Goal: Information Seeking & Learning: Find specific fact

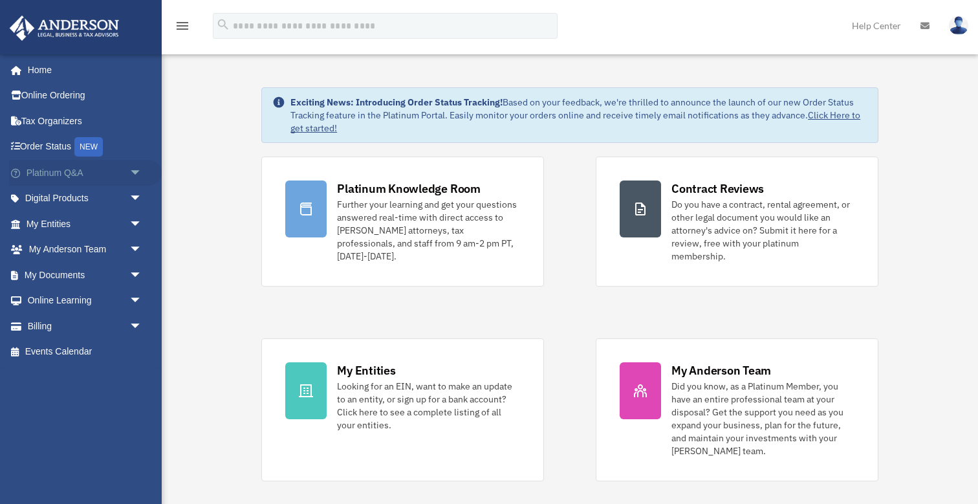
click at [140, 172] on span "arrow_drop_down" at bounding box center [142, 173] width 26 height 27
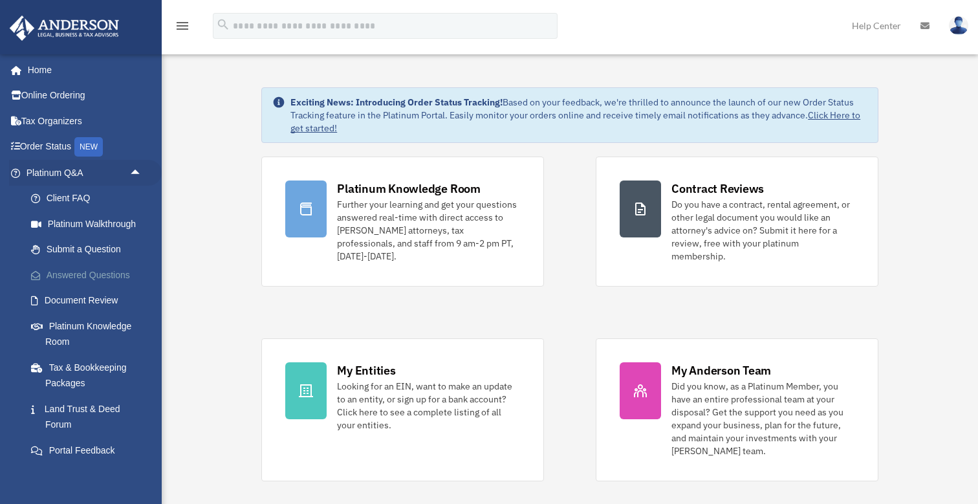
click at [98, 267] on link "Answered Questions" at bounding box center [90, 275] width 144 height 26
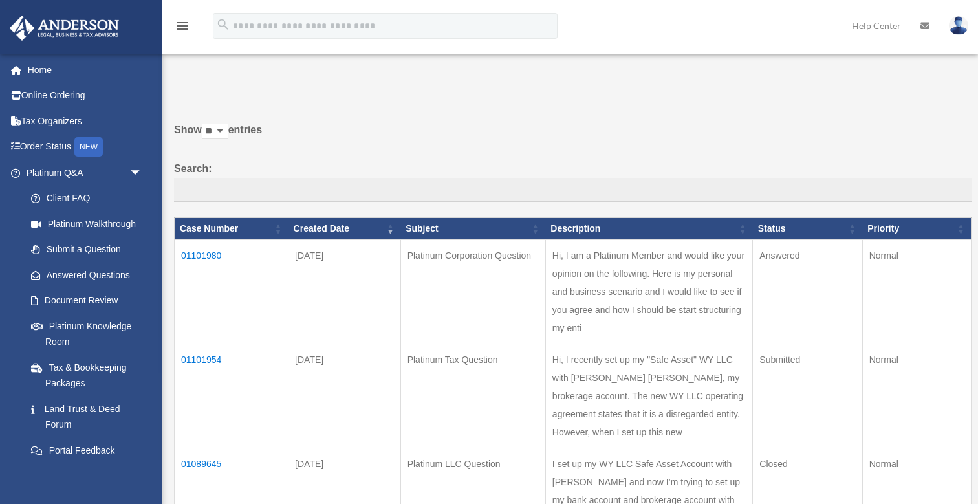
click at [208, 261] on td "01101980" at bounding box center [232, 292] width 114 height 104
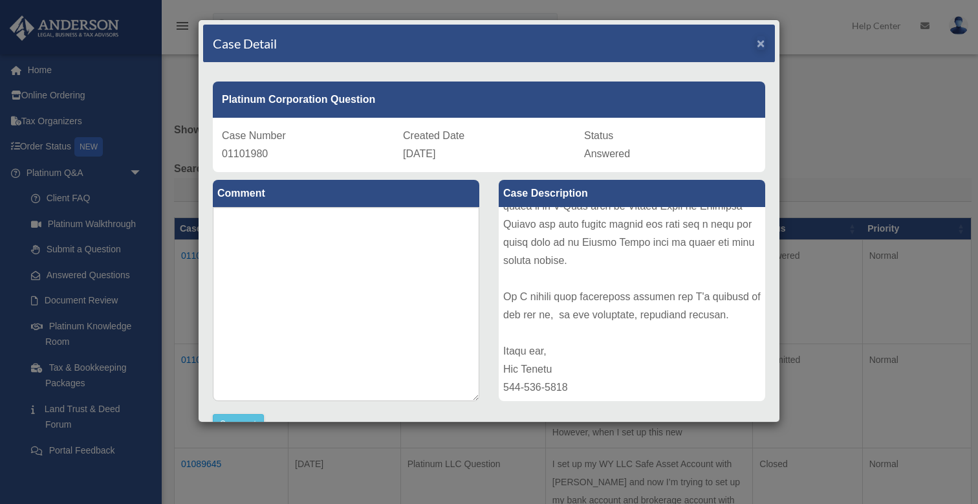
click at [759, 48] on span "×" at bounding box center [761, 43] width 8 height 15
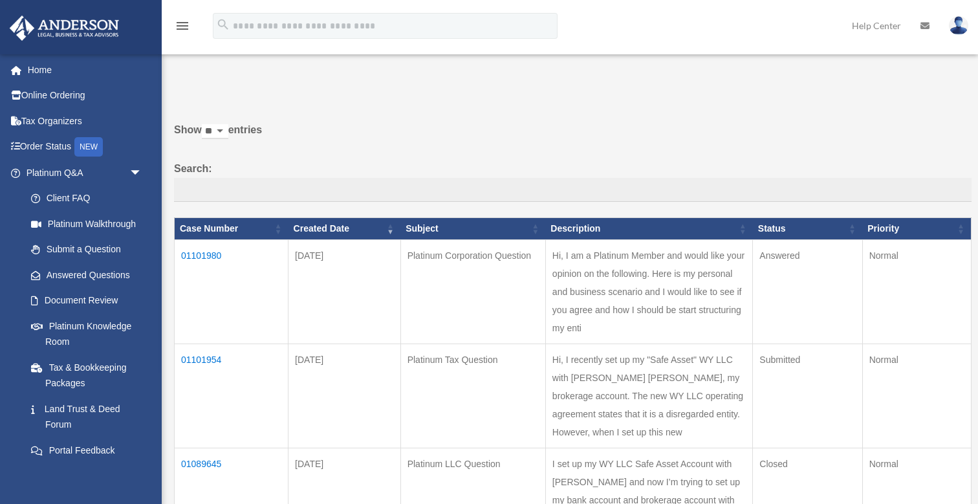
click at [265, 89] on p at bounding box center [568, 86] width 807 height 18
click at [256, 86] on p at bounding box center [568, 86] width 807 height 18
click at [239, 87] on p at bounding box center [568, 86] width 807 height 18
click at [233, 63] on div "Past Questions & Answers date_range Published on Last updated [DATE] [DATE] by …" at bounding box center [568, 455] width 807 height 788
click at [217, 86] on p at bounding box center [568, 86] width 807 height 18
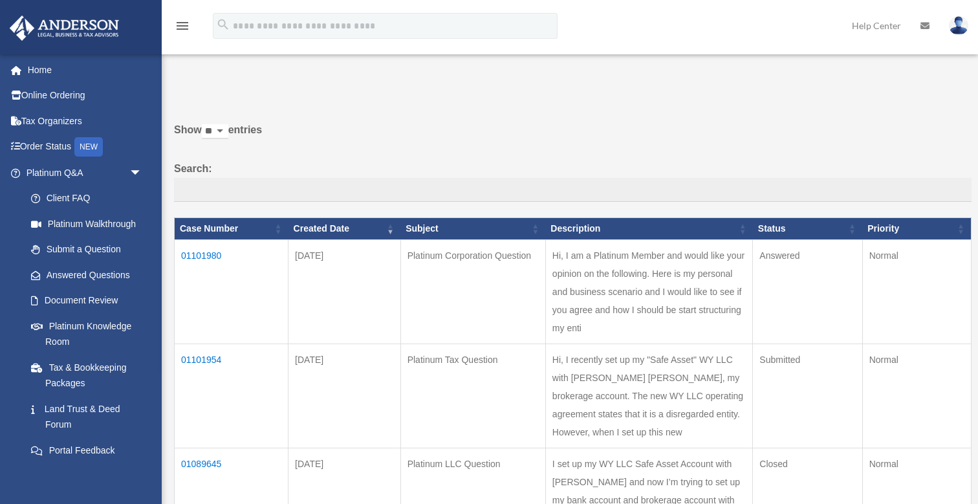
click at [213, 71] on div "Past Questions & Answers date_range Published on Last updated [DATE] [DATE] by …" at bounding box center [568, 455] width 807 height 788
click at [209, 88] on p at bounding box center [568, 86] width 807 height 18
click at [207, 78] on p at bounding box center [568, 86] width 807 height 18
click at [387, 102] on div "Do you really want to log out? Yes No Show ** ** ** *** entries Search: Case Nu…" at bounding box center [568, 446] width 807 height 739
click at [620, 28] on div "menu search Site Menu add [EMAIL_ADDRESS][DOMAIN_NAME] My Profile Reset Passwor…" at bounding box center [489, 32] width 959 height 44
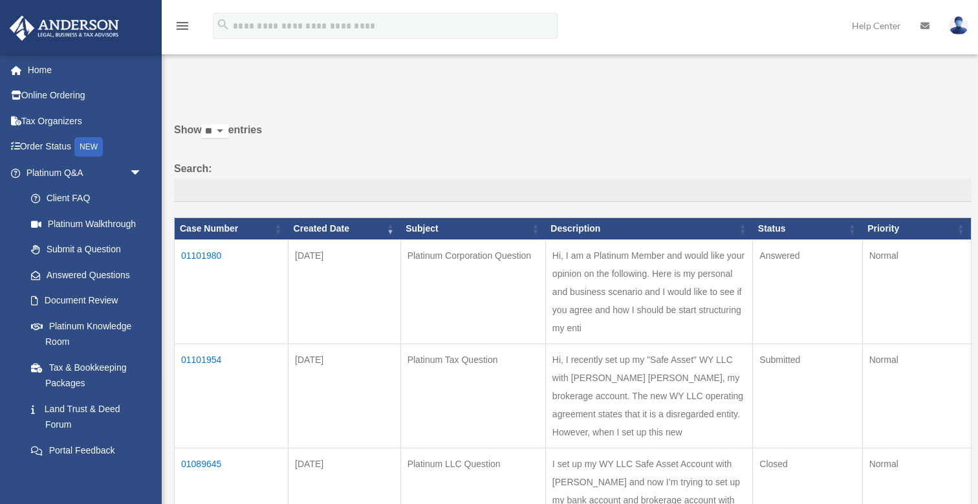
click at [600, 82] on p at bounding box center [568, 86] width 807 height 18
click at [600, 28] on div "menu search Site Menu add [EMAIL_ADDRESS][DOMAIN_NAME] My Profile Reset Passwor…" at bounding box center [489, 32] width 959 height 44
click at [590, 76] on div "Past Questions & Answers date_range Published on Last updated [DATE] [DATE] by …" at bounding box center [568, 455] width 807 height 788
click at [593, 40] on div "menu search Site Menu add [EMAIL_ADDRESS][DOMAIN_NAME] My Profile Reset Passwor…" at bounding box center [489, 32] width 959 height 44
click at [207, 61] on div "Past Questions & Answers date_range Published on Last updated [DATE] [DATE] by …" at bounding box center [568, 455] width 807 height 788
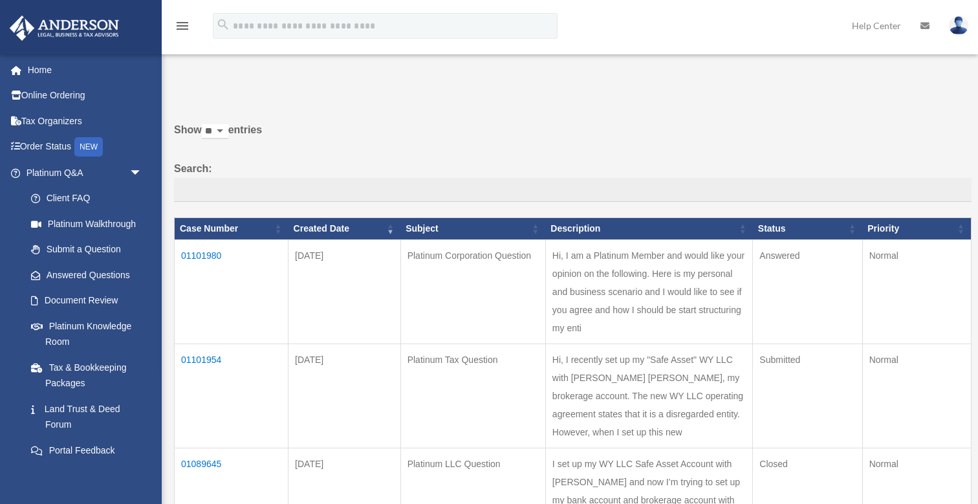
click at [197, 83] on p at bounding box center [568, 86] width 807 height 18
click at [257, 69] on div "Past Questions & Answers date_range Published on Last updated [DATE] [DATE] by …" at bounding box center [568, 455] width 807 height 788
click at [241, 74] on div "Past Questions & Answers date_range Published on Last updated [DATE] [DATE] by …" at bounding box center [568, 455] width 807 height 788
click at [239, 67] on div "Past Questions & Answers date_range Published on Last updated [DATE] [DATE] by …" at bounding box center [568, 455] width 807 height 788
click at [231, 58] on div "Past Questions & Answers date_range Published on Last updated [DATE] [DATE] by …" at bounding box center [570, 452] width 816 height 794
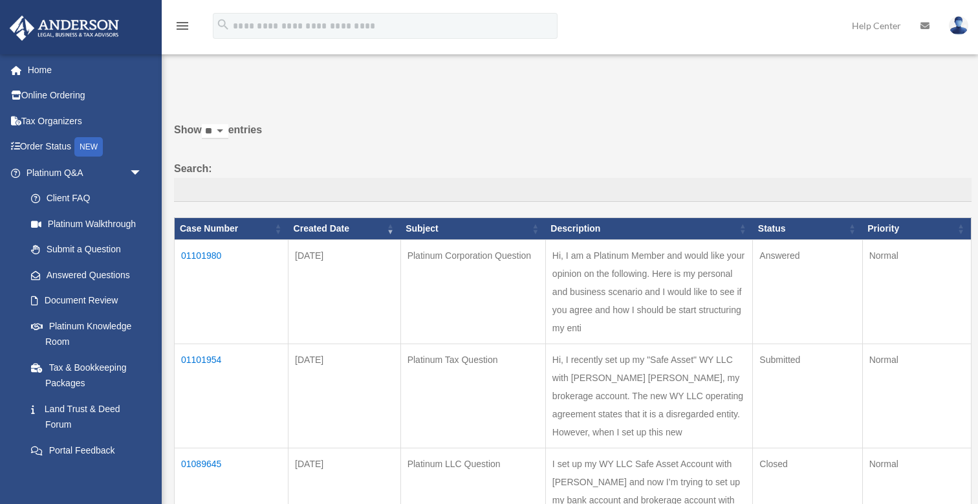
click at [218, 67] on div "Past Questions & Answers date_range Published on Last updated [DATE] [DATE] by …" at bounding box center [568, 455] width 807 height 788
click at [221, 84] on p at bounding box center [568, 86] width 807 height 18
click at [216, 69] on div "Past Questions & Answers date_range Published on Last updated [DATE] [DATE] by …" at bounding box center [568, 455] width 807 height 788
click at [279, 89] on p at bounding box center [568, 86] width 807 height 18
click at [271, 99] on div "Do you really want to log out? Yes No Show ** ** ** *** entries Search: Case Nu…" at bounding box center [568, 446] width 807 height 739
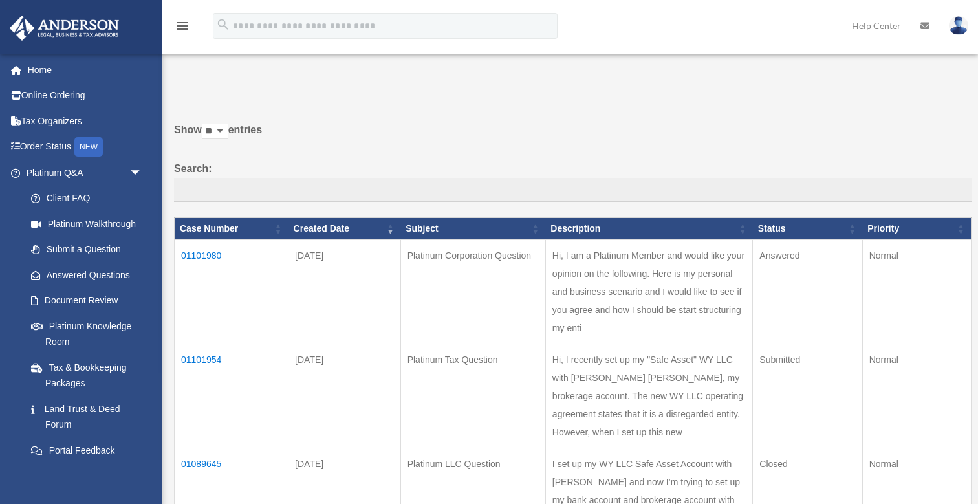
click at [248, 65] on div "Past Questions & Answers date_range Published on Last updated [DATE] [DATE] by …" at bounding box center [568, 455] width 807 height 788
click at [244, 78] on p at bounding box center [568, 86] width 807 height 18
click at [242, 84] on p at bounding box center [568, 86] width 807 height 18
click at [265, 90] on p at bounding box center [568, 86] width 807 height 18
click at [259, 73] on div "Past Questions & Answers date_range Published on Last updated [DATE] [DATE] by …" at bounding box center [568, 455] width 807 height 788
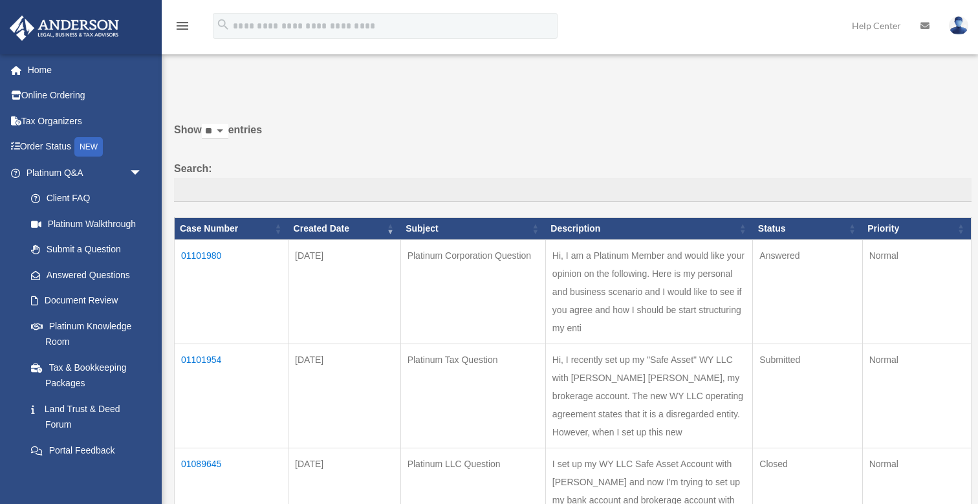
click at [260, 64] on div "Past Questions & Answers date_range Published on Last updated [DATE] [DATE] by …" at bounding box center [568, 455] width 807 height 788
click at [235, 72] on div "Past Questions & Answers date_range Published on Last updated [DATE] [DATE] by …" at bounding box center [568, 455] width 807 height 788
click at [228, 87] on p at bounding box center [568, 86] width 807 height 18
click at [307, 102] on div "Do you really want to log out? Yes No Show ** ** ** *** entries Search: Case Nu…" at bounding box center [568, 446] width 807 height 739
click at [252, 82] on p at bounding box center [568, 86] width 807 height 18
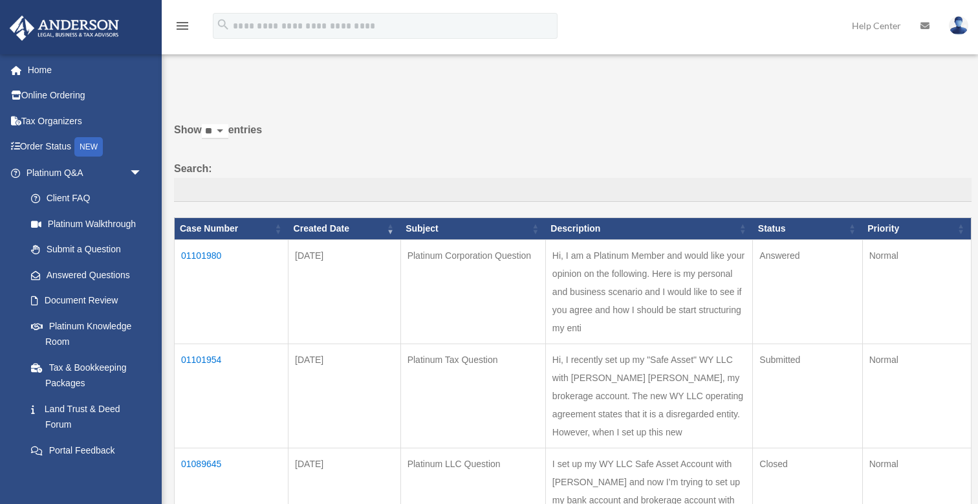
click at [248, 89] on p at bounding box center [568, 86] width 807 height 18
click at [248, 69] on div "Past Questions & Answers date_range Published on Last updated [DATE] [DATE] by …" at bounding box center [568, 455] width 807 height 788
click at [238, 96] on div "Do you really want to log out? Yes No Show ** ** ** *** entries Search: Case Nu…" at bounding box center [568, 446] width 807 height 739
click at [239, 88] on p at bounding box center [568, 86] width 807 height 18
click at [238, 81] on p at bounding box center [568, 86] width 807 height 18
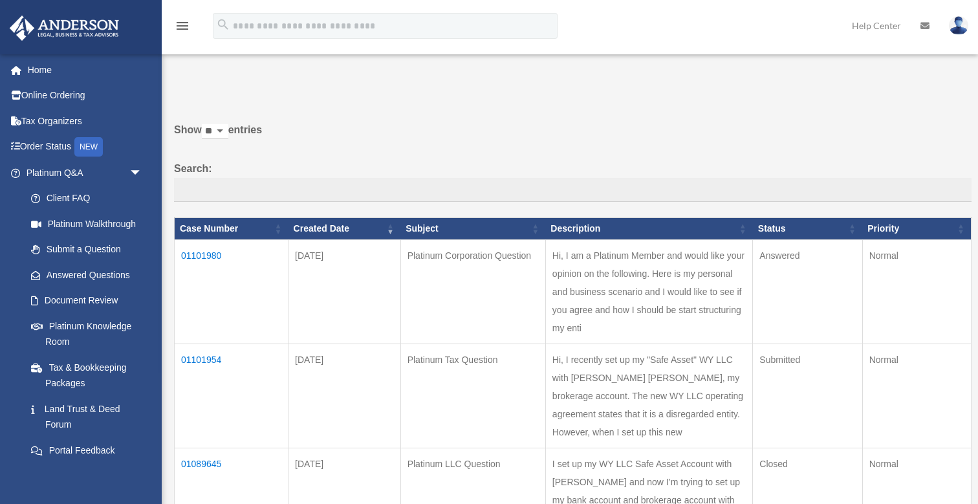
click at [232, 67] on div "Past Questions & Answers date_range Published on Last updated [DATE] [DATE] by …" at bounding box center [568, 455] width 807 height 788
click at [234, 80] on p at bounding box center [568, 86] width 807 height 18
click at [235, 78] on p at bounding box center [568, 86] width 807 height 18
click at [365, 105] on div "Do you really want to log out? Yes No Show ** ** ** *** entries Search: Case Nu…" at bounding box center [568, 446] width 807 height 739
click at [282, 100] on div "Do you really want to log out? Yes No Show ** ** ** *** entries Search: Case Nu…" at bounding box center [568, 446] width 807 height 739
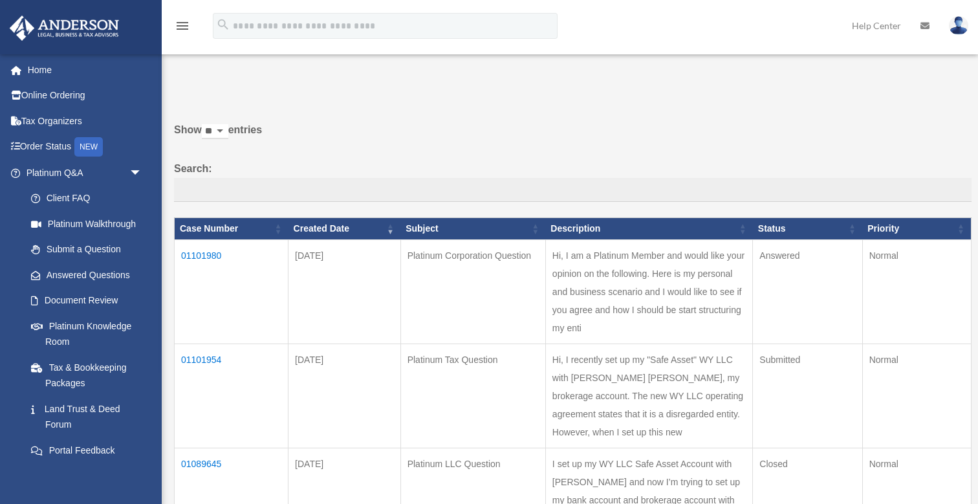
click at [254, 82] on p at bounding box center [568, 86] width 807 height 18
click at [283, 89] on p at bounding box center [568, 86] width 807 height 18
click at [266, 78] on p at bounding box center [568, 86] width 807 height 18
click at [274, 90] on p at bounding box center [568, 86] width 807 height 18
